Goal: Task Accomplishment & Management: Use online tool/utility

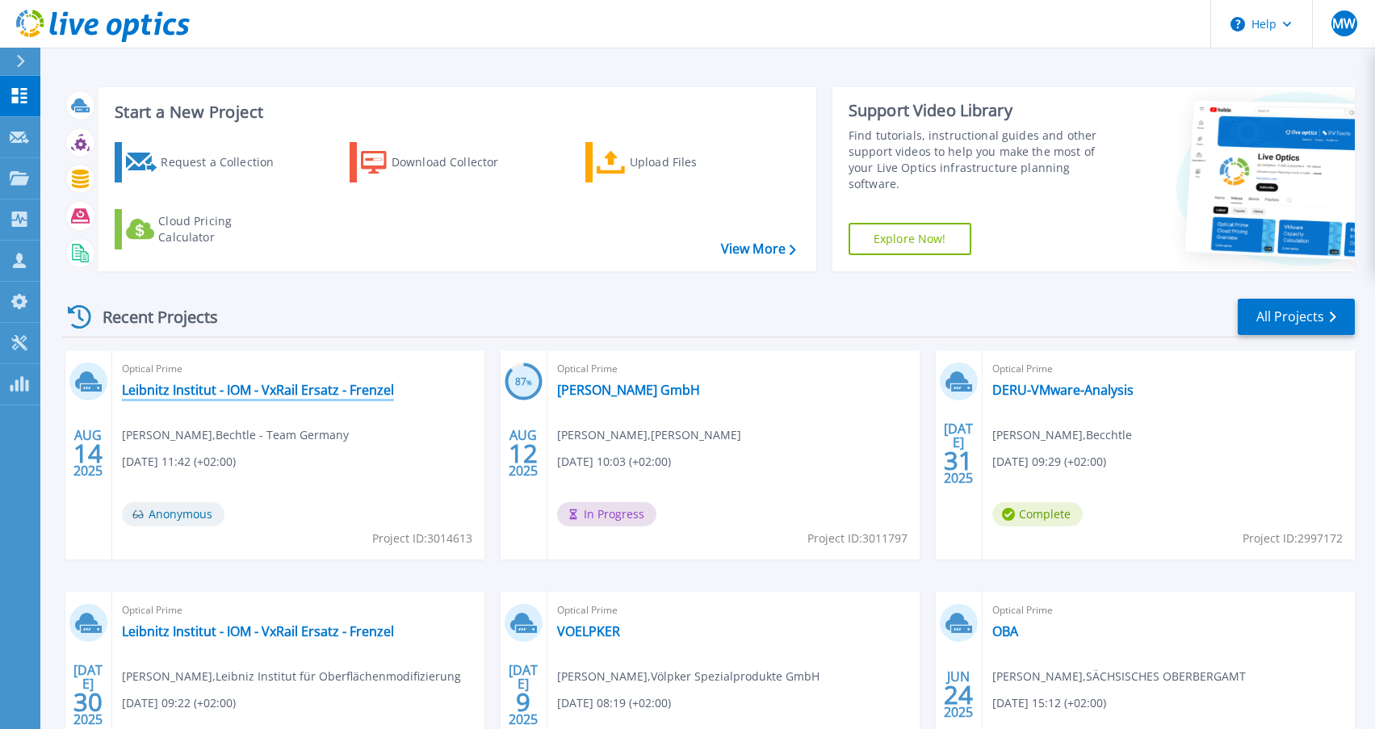
click at [363, 393] on link "Leibnitz Institut - IOM - VxRail Ersatz - Frenzel" at bounding box center [258, 390] width 272 height 16
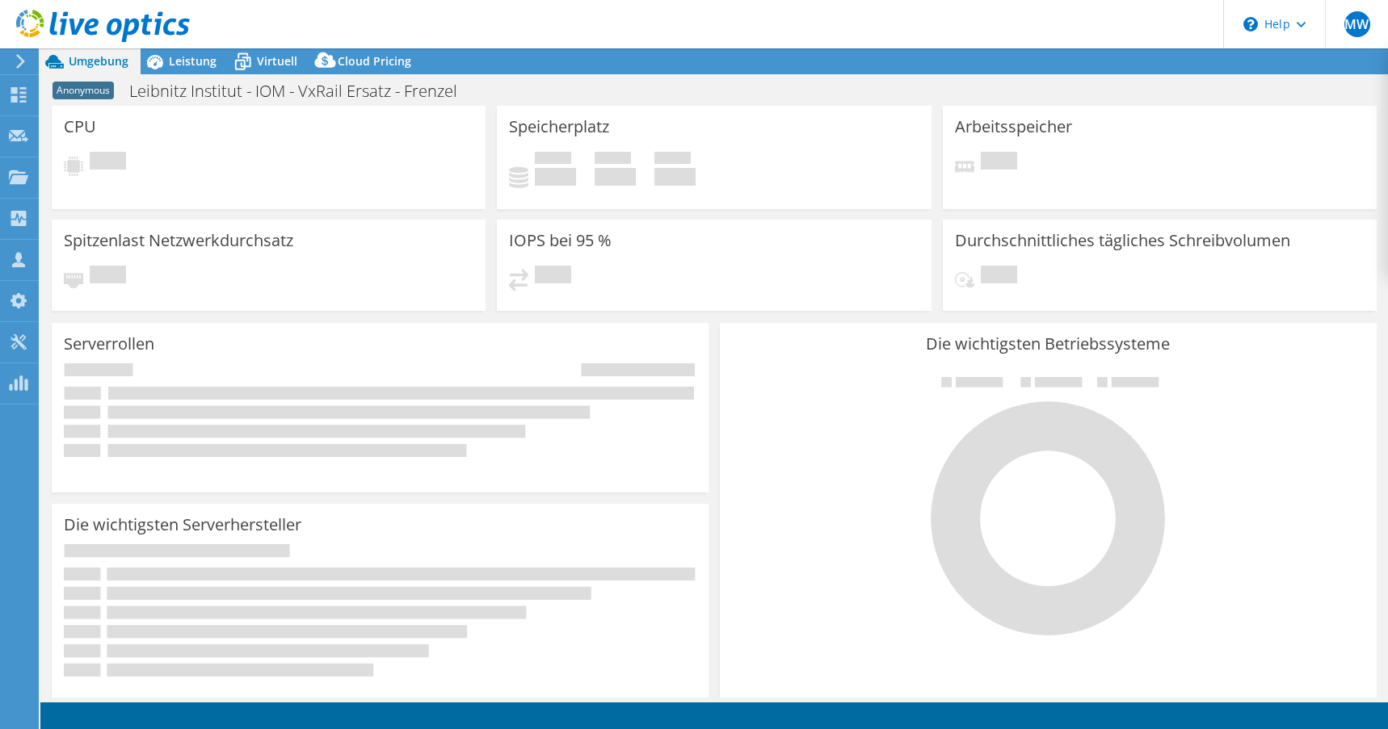
select select "USD"
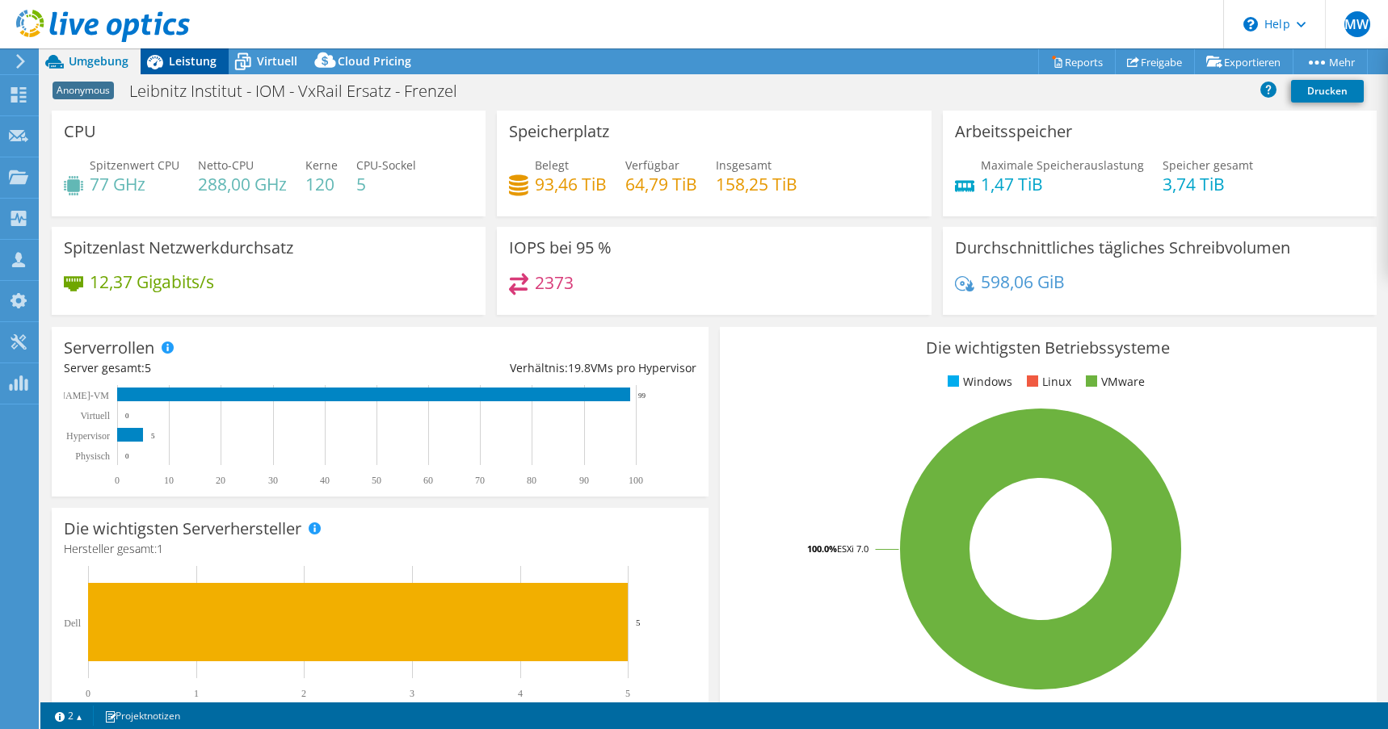
click at [191, 57] on span "Leistung" at bounding box center [193, 60] width 48 height 15
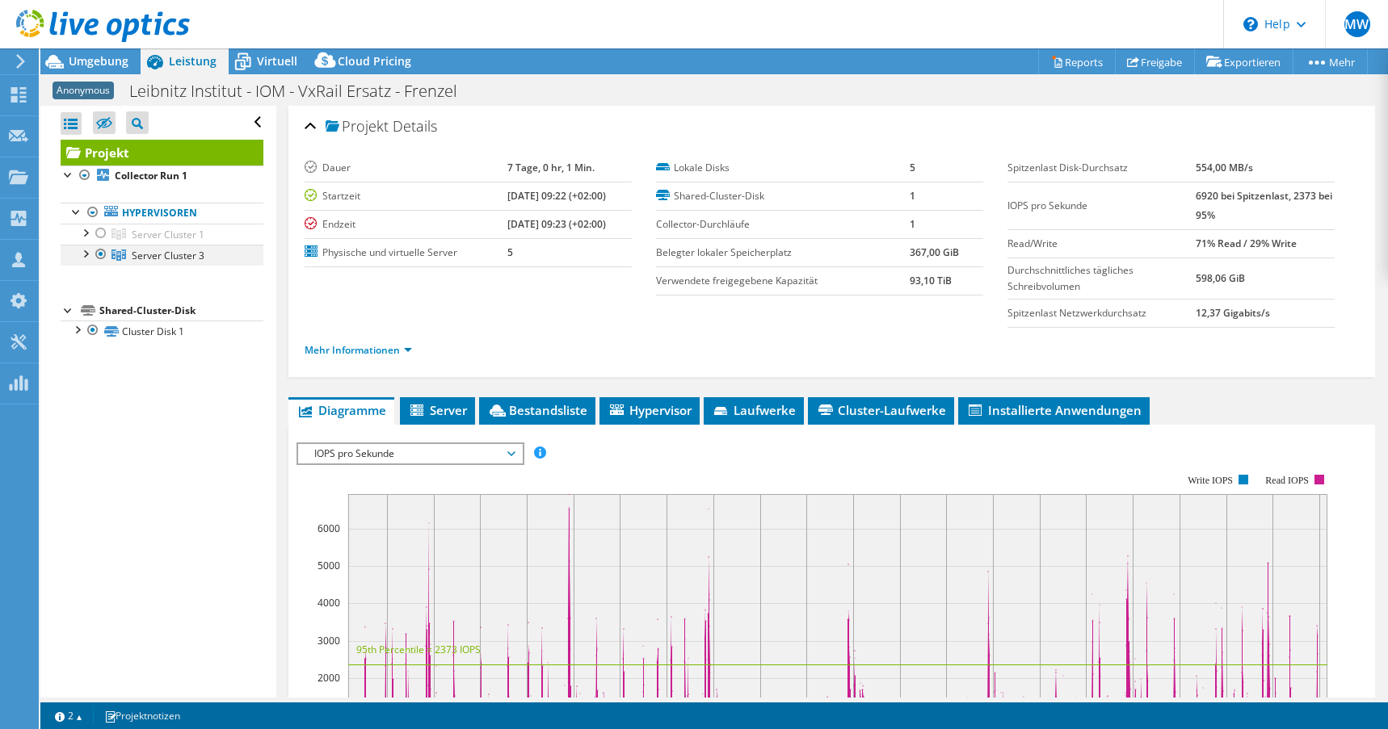
click at [86, 256] on div at bounding box center [85, 253] width 16 height 16
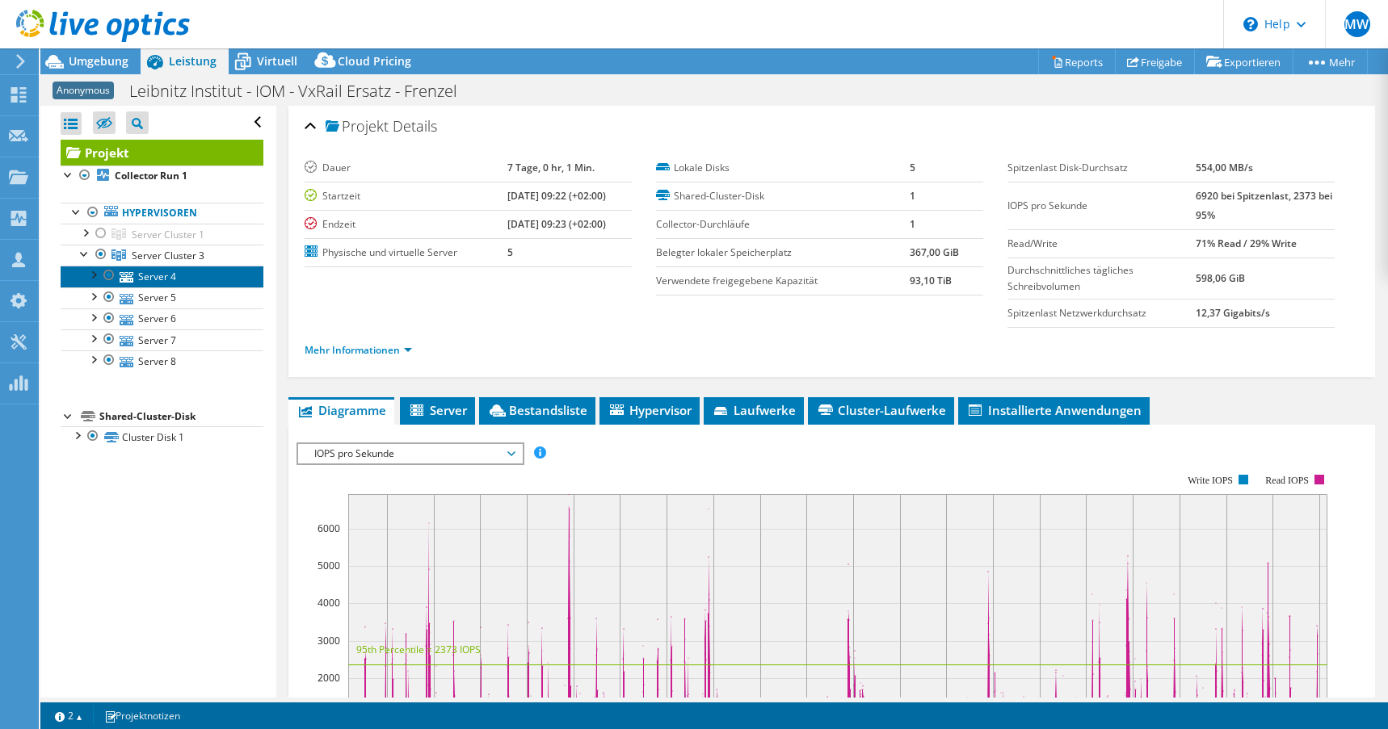
click at [162, 283] on link "Server 4" at bounding box center [162, 276] width 203 height 21
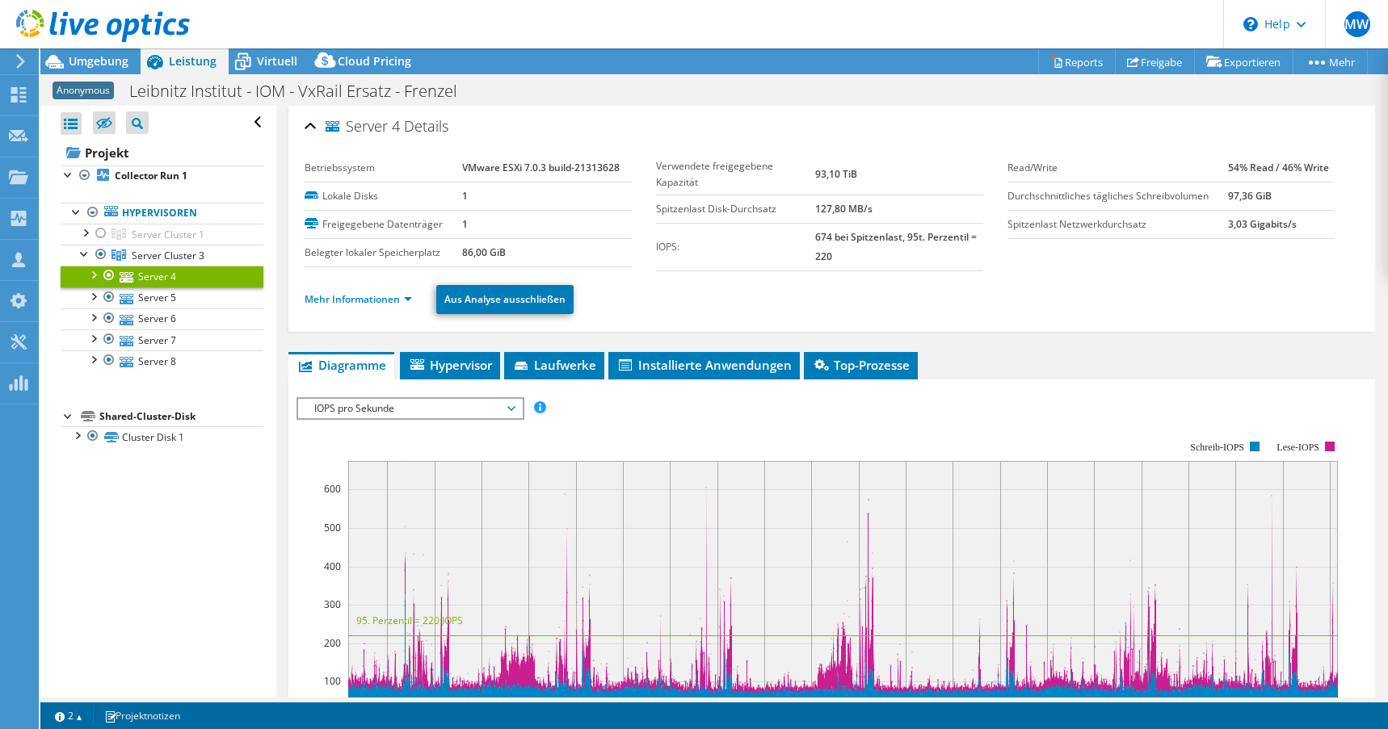
click at [94, 272] on div at bounding box center [93, 274] width 16 height 16
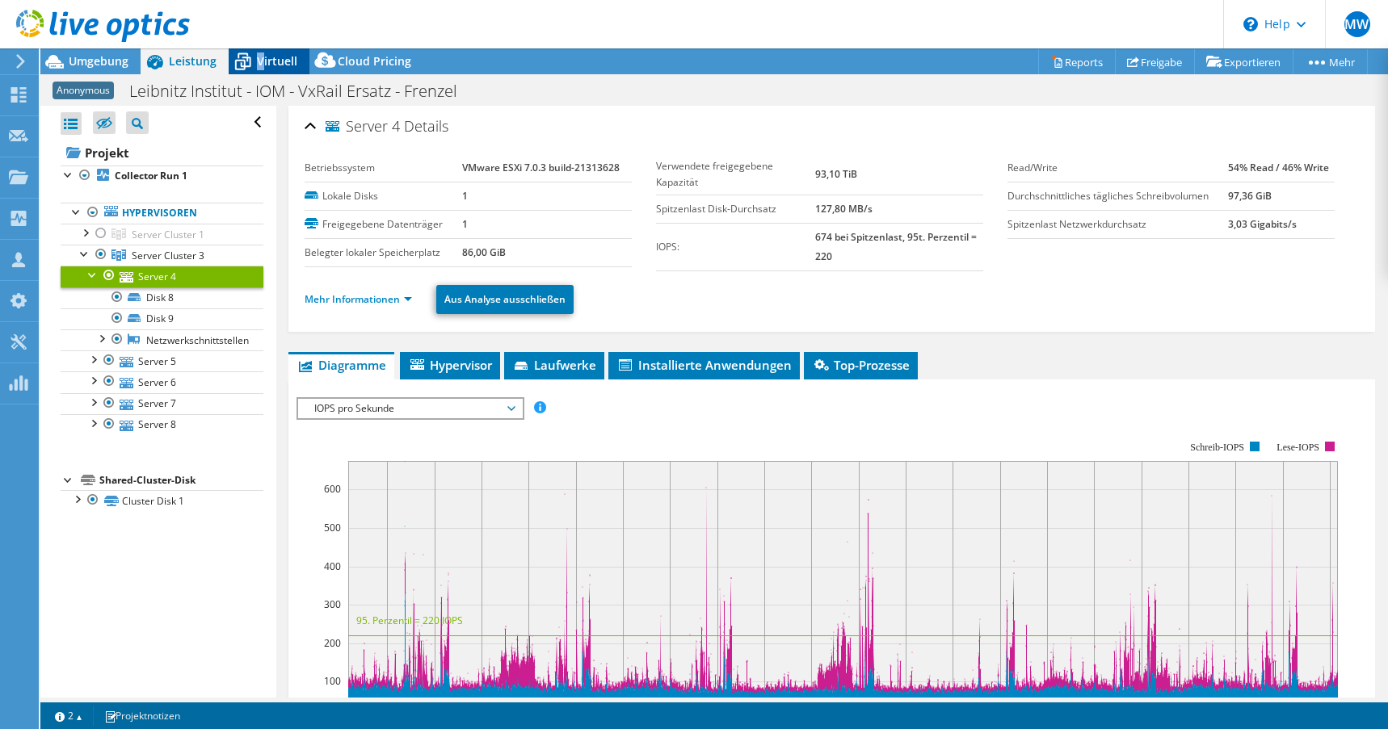
click at [259, 65] on span "Virtuell" at bounding box center [277, 60] width 40 height 15
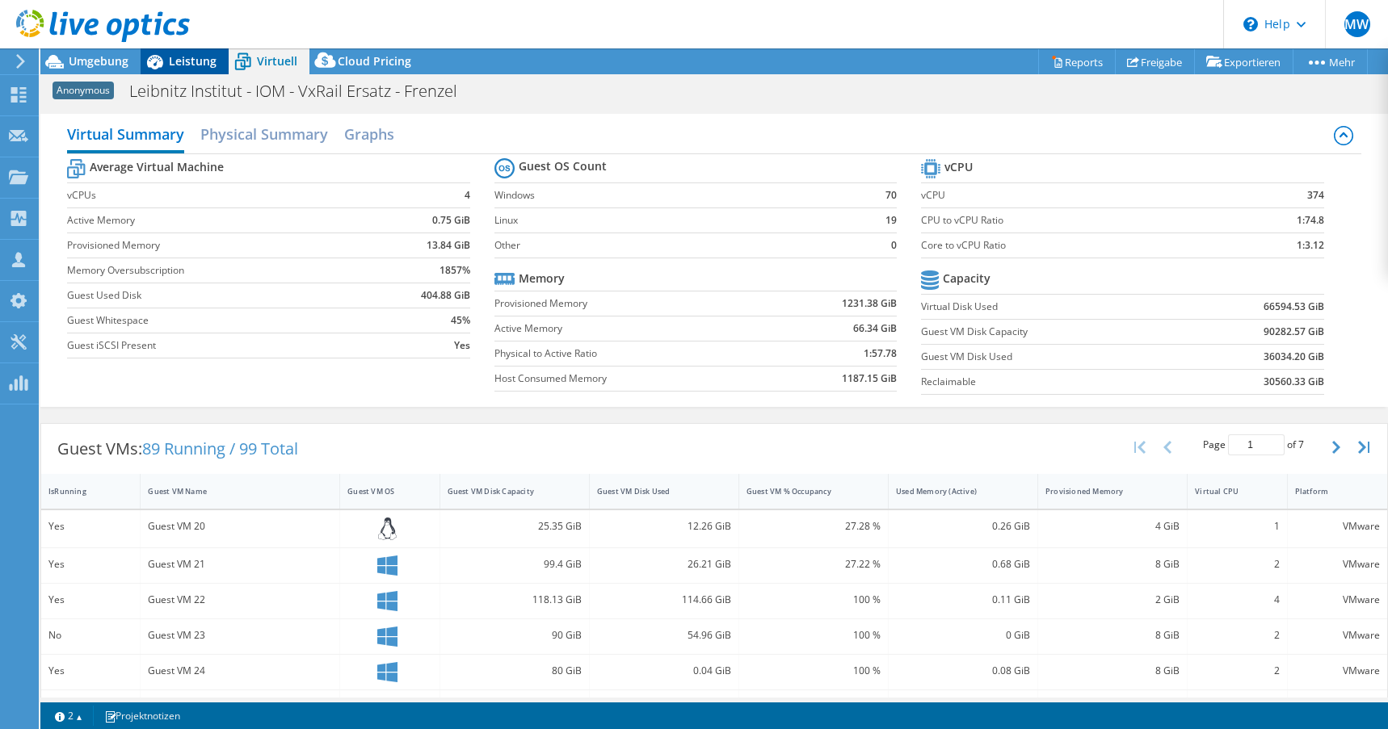
click at [169, 60] on span "Leistung" at bounding box center [193, 60] width 48 height 15
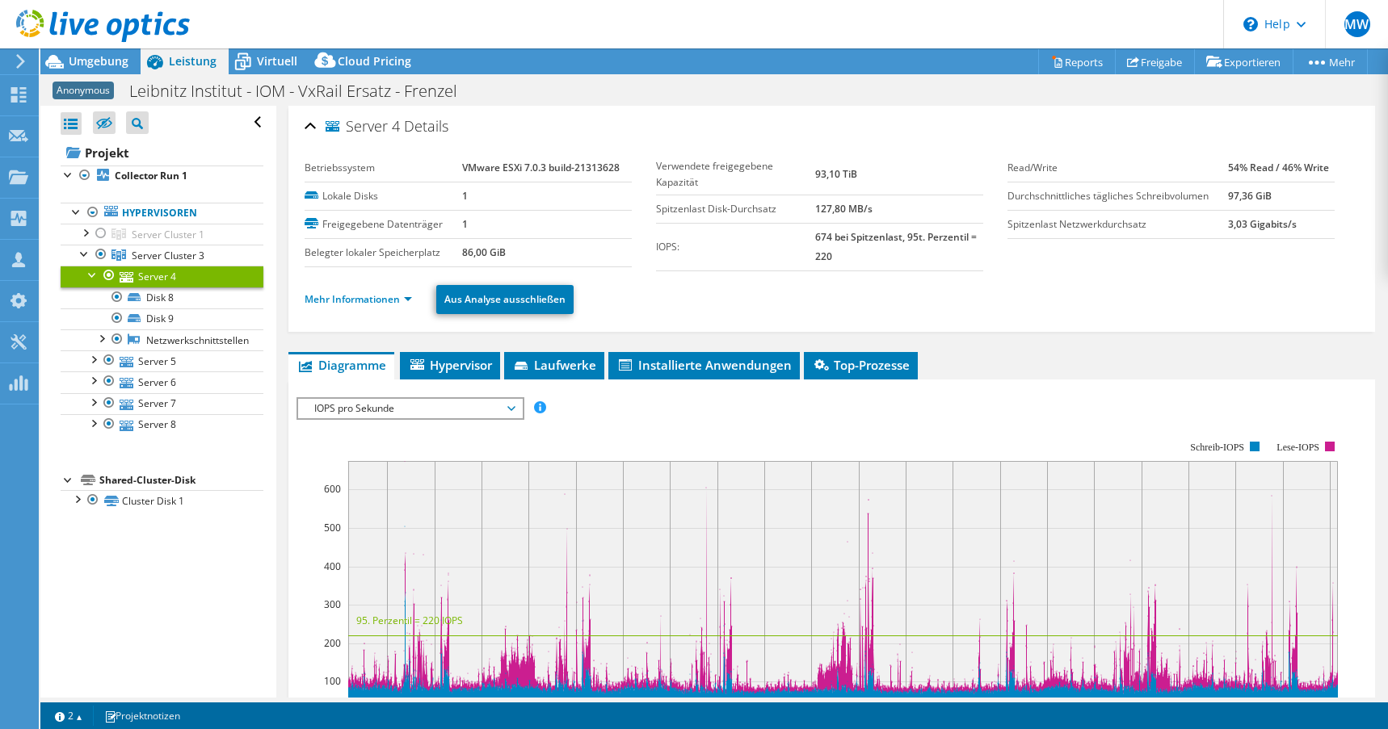
click at [170, 275] on link "Server 4" at bounding box center [162, 276] width 203 height 21
drag, startPoint x: 377, startPoint y: 296, endPoint x: 367, endPoint y: 296, distance: 10.5
click at [377, 297] on link "Mehr Informationen" at bounding box center [357, 299] width 107 height 14
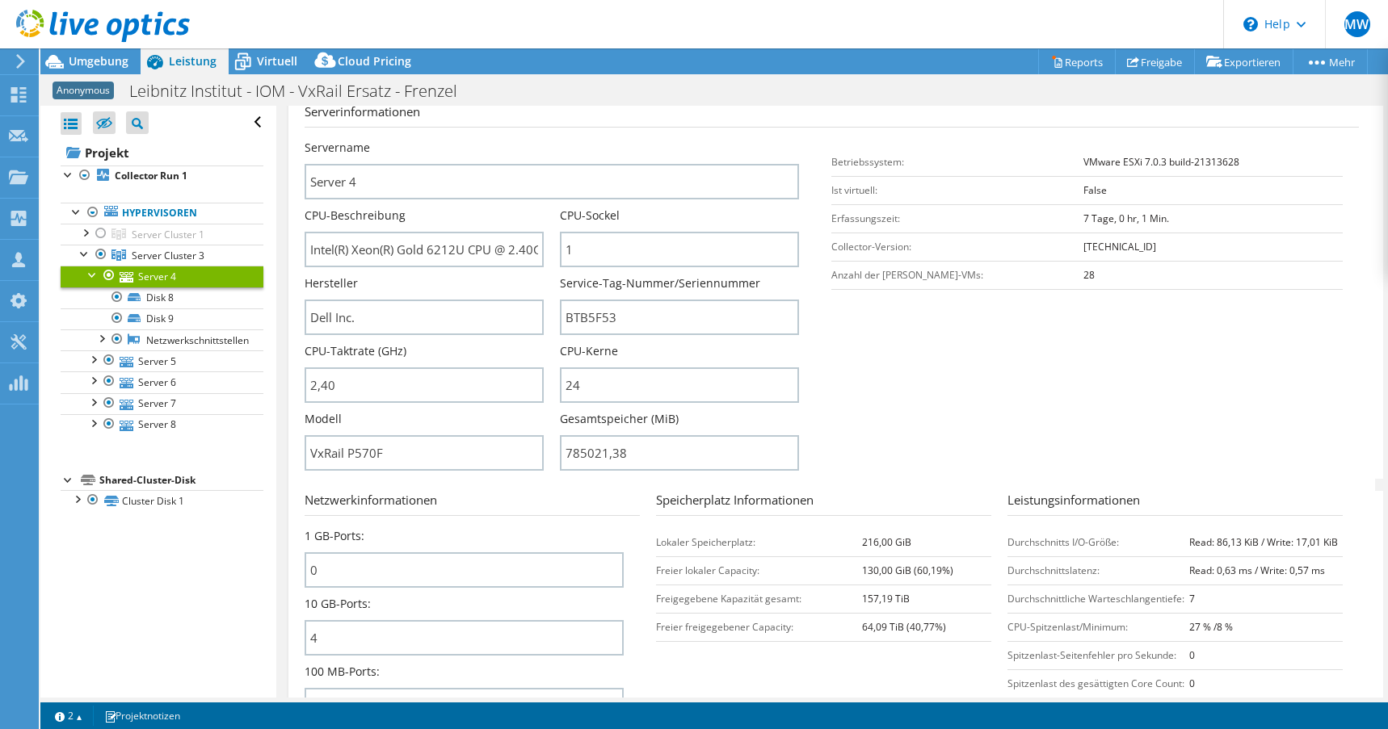
scroll to position [242, 0]
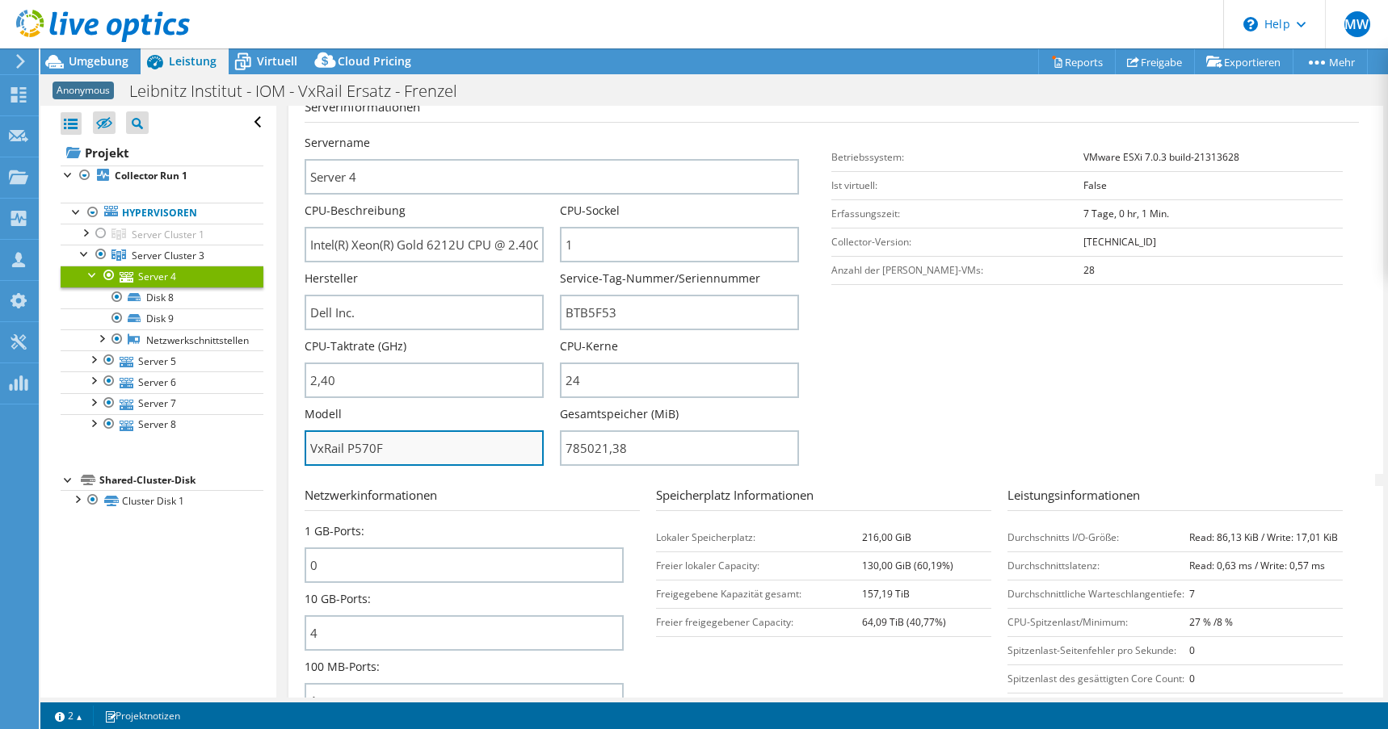
drag, startPoint x: 313, startPoint y: 445, endPoint x: 380, endPoint y: 450, distance: 66.4
click at [380, 450] on input "VxRail P570F" at bounding box center [423, 448] width 239 height 36
drag, startPoint x: 379, startPoint y: 448, endPoint x: 309, endPoint y: 448, distance: 70.3
click at [309, 448] on input "VxRail P570F" at bounding box center [423, 448] width 239 height 36
